Goal: Task Accomplishment & Management: Manage account settings

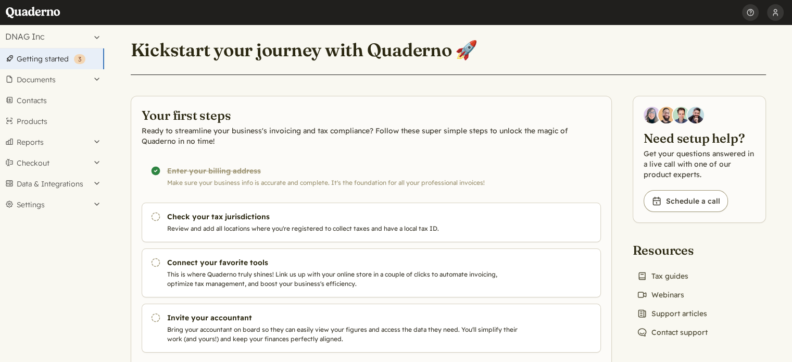
click at [61, 241] on div "Select an account: DNAG Inc Search account DNAG Inc Create new account Getting …" at bounding box center [52, 193] width 104 height 337
click at [69, 241] on div "Select an account: DNAG Inc Search account DNAG Inc Create new account Getting …" at bounding box center [52, 193] width 104 height 337
click at [67, 245] on div "Select an account: DNAG Inc Search account DNAG Inc Create new account Getting …" at bounding box center [52, 193] width 104 height 337
click at [54, 254] on div "Select an account: DNAG Inc Search account DNAG Inc Create new account Getting …" at bounding box center [52, 193] width 104 height 337
click at [58, 260] on div "Select an account: DNAG Inc Search account DNAG Inc Create new account Getting …" at bounding box center [52, 193] width 104 height 337
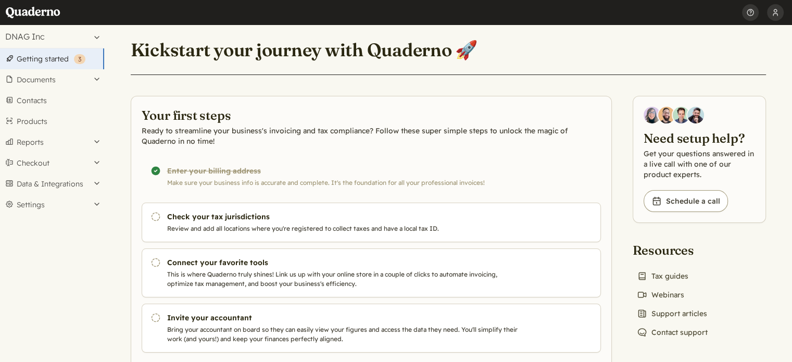
click at [58, 259] on div "Select an account: DNAG Inc Search account DNAG Inc Create new account Getting …" at bounding box center [52, 193] width 104 height 337
drag, startPoint x: 60, startPoint y: 259, endPoint x: 60, endPoint y: 266, distance: 6.8
click at [60, 262] on div "Select an account: DNAG Inc Search account DNAG Inc Create new account Getting …" at bounding box center [52, 193] width 104 height 337
click at [59, 260] on div "Select an account: DNAG Inc Search account DNAG Inc Create new account Getting …" at bounding box center [52, 193] width 104 height 337
click at [67, 165] on button "Checkout" at bounding box center [52, 162] width 104 height 21
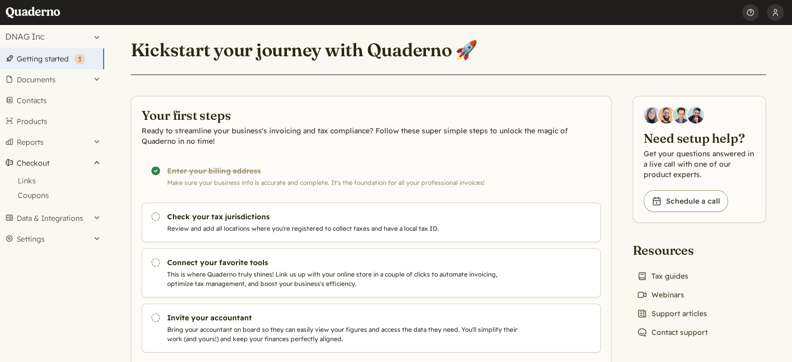
click at [67, 165] on button "Checkout" at bounding box center [52, 162] width 104 height 21
click at [63, 180] on button "Data & Integrations" at bounding box center [52, 183] width 104 height 21
click at [52, 252] on button "Settings" at bounding box center [52, 253] width 104 height 21
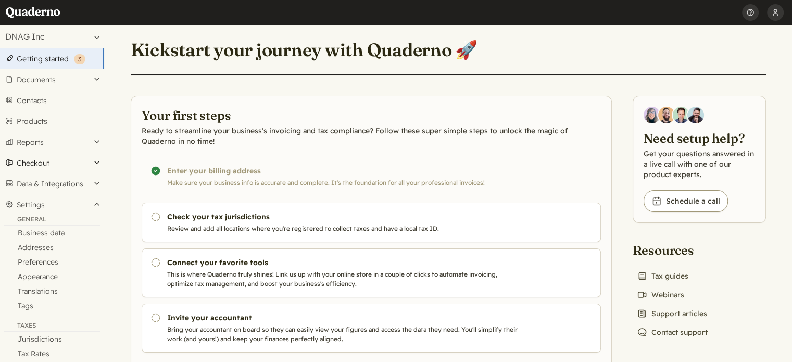
click at [66, 159] on button "Checkout" at bounding box center [52, 162] width 104 height 21
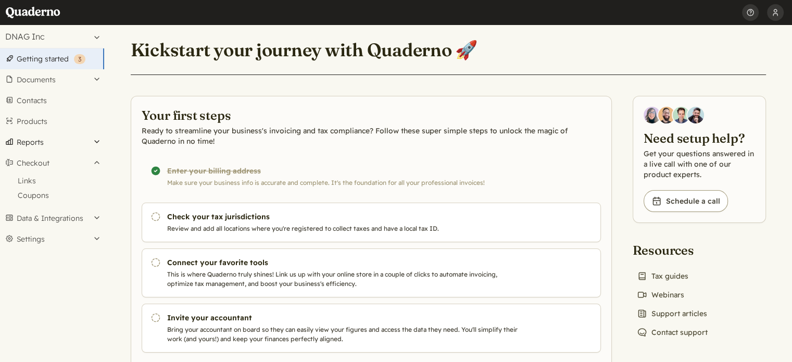
click at [63, 146] on button "Reports" at bounding box center [52, 142] width 104 height 21
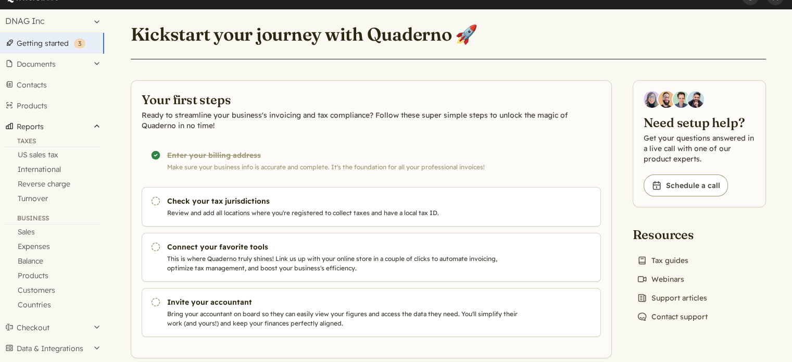
scroll to position [44, 0]
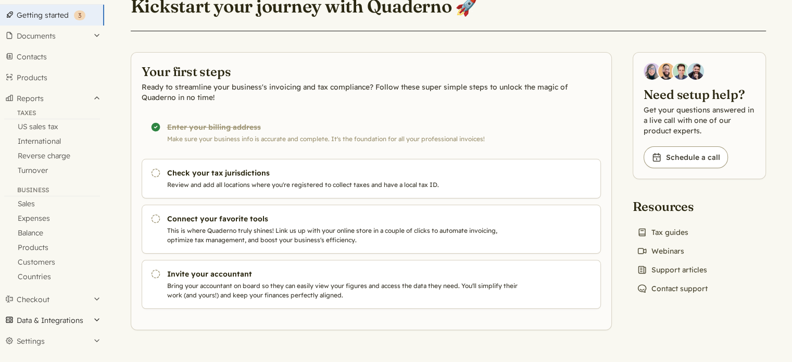
click at [36, 323] on button "Data & Integrations" at bounding box center [52, 320] width 104 height 21
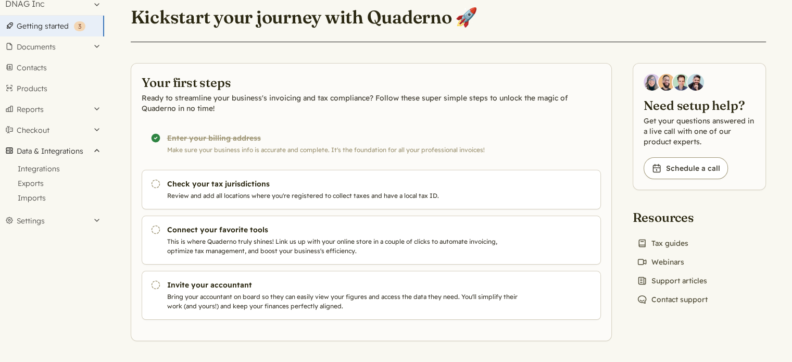
scroll to position [31, 0]
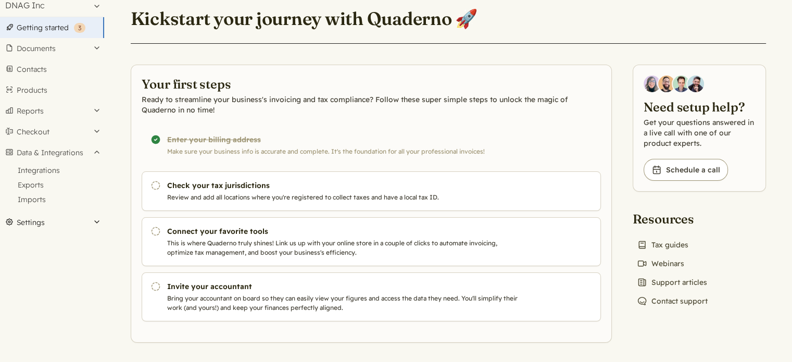
click at [29, 218] on button "Settings" at bounding box center [52, 222] width 104 height 21
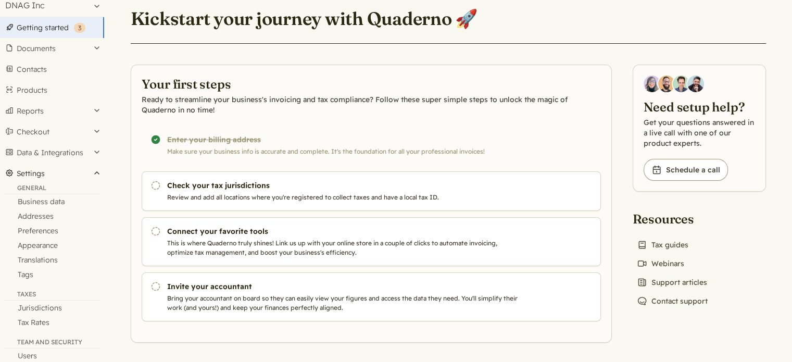
scroll to position [83, 0]
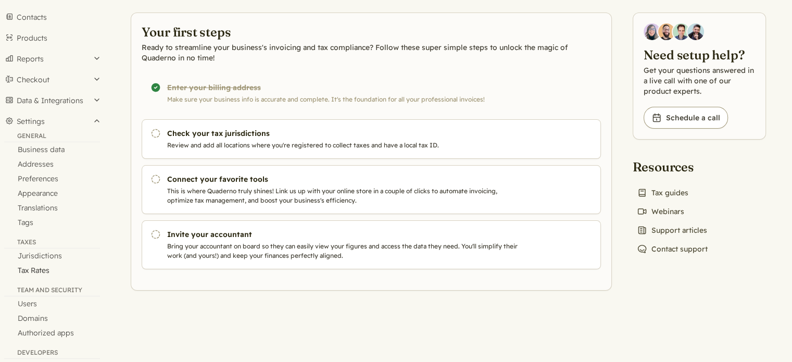
click at [33, 270] on link "Tax Rates" at bounding box center [52, 270] width 104 height 15
